Goal: Go to known website: Go to known website

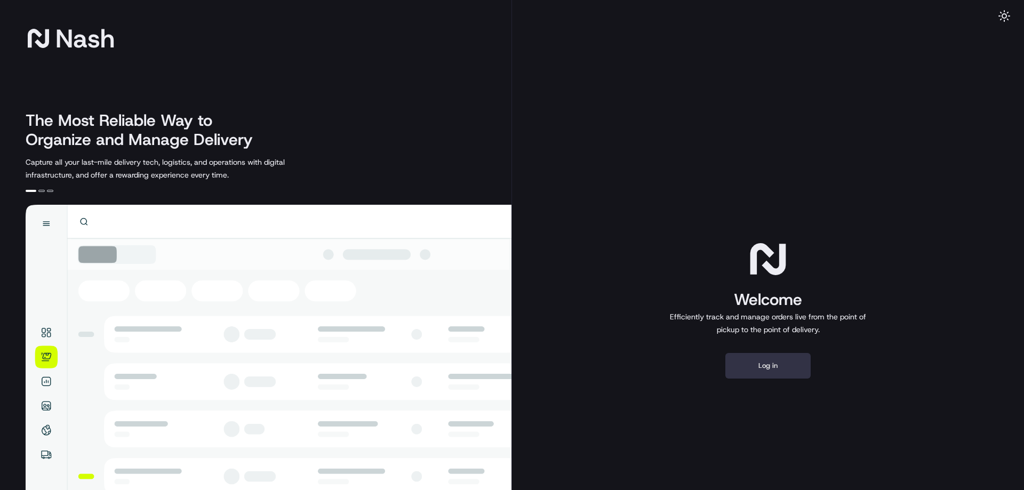
click at [750, 367] on button "Log in" at bounding box center [767, 366] width 85 height 26
